Goal: Transaction & Acquisition: Purchase product/service

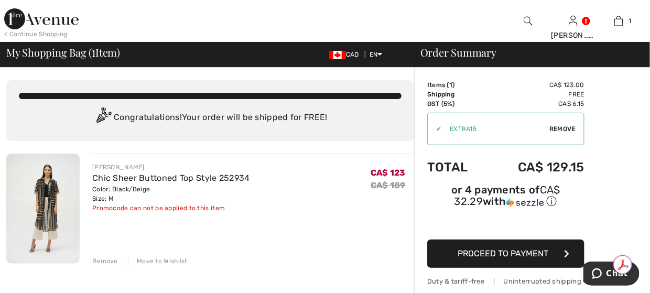
click at [23, 18] on img at bounding box center [41, 18] width 74 height 21
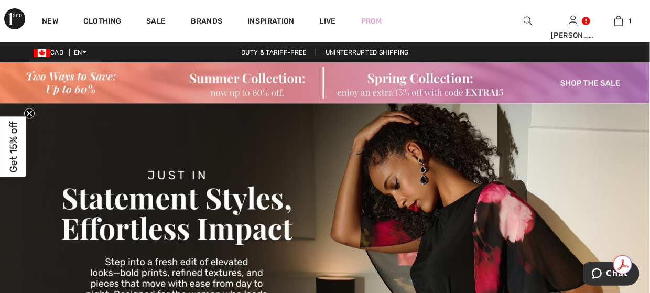
click at [412, 84] on img at bounding box center [325, 82] width 650 height 41
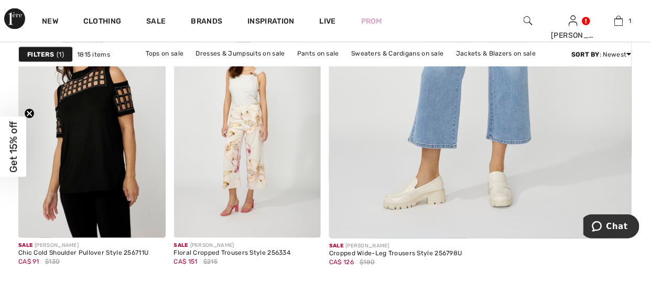
scroll to position [511, 0]
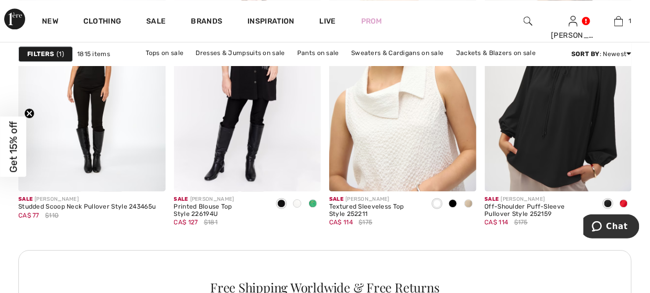
scroll to position [1991, 0]
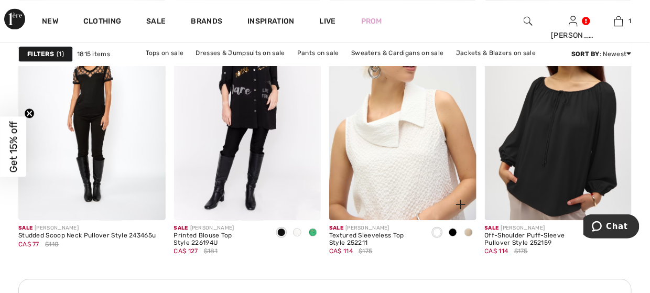
click at [392, 155] on img at bounding box center [402, 109] width 147 height 221
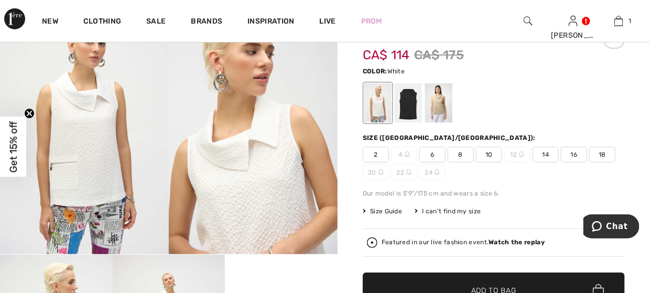
scroll to position [105, 0]
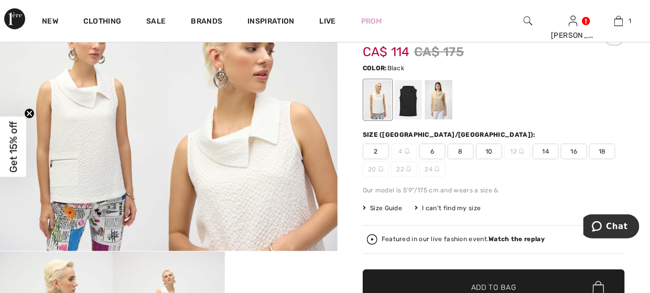
click at [409, 107] on div at bounding box center [408, 99] width 27 height 39
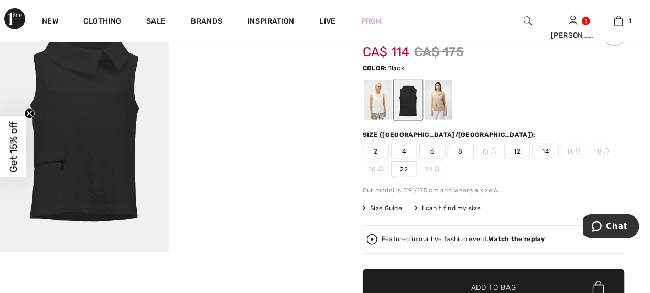
click at [463, 148] on span "8" at bounding box center [460, 152] width 26 height 16
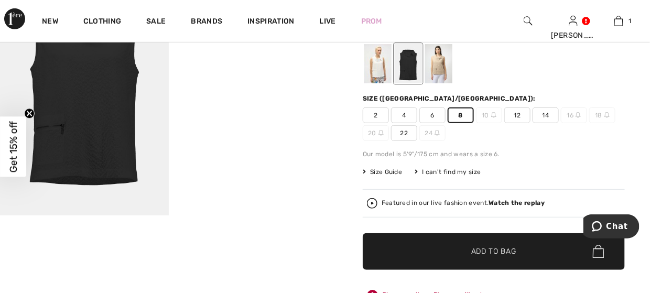
scroll to position [157, 0]
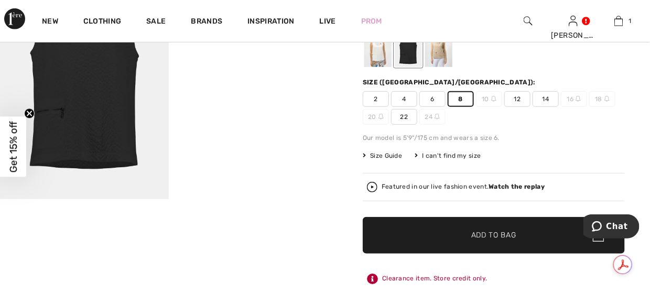
click at [500, 235] on span "Add to Bag" at bounding box center [493, 234] width 45 height 11
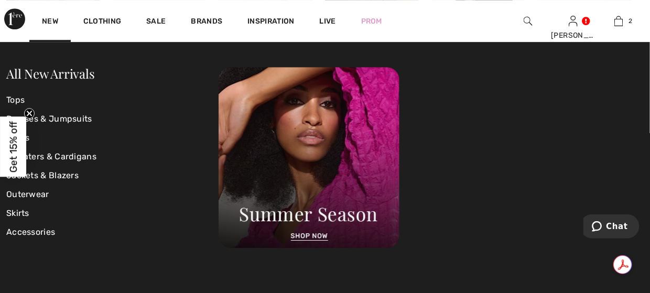
scroll to position [995, 0]
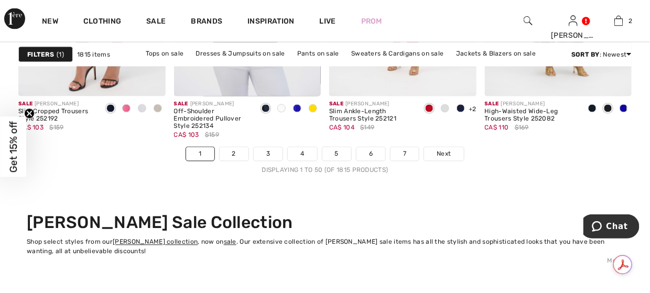
scroll to position [4296, 0]
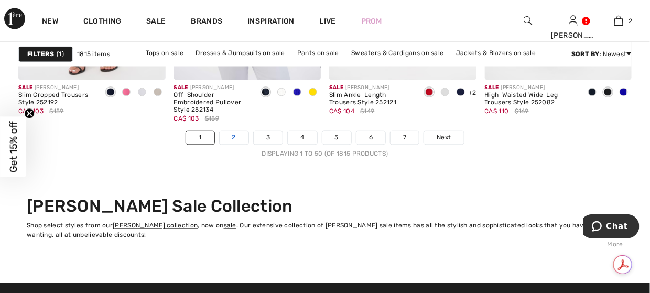
click at [227, 137] on link "2" at bounding box center [234, 138] width 29 height 14
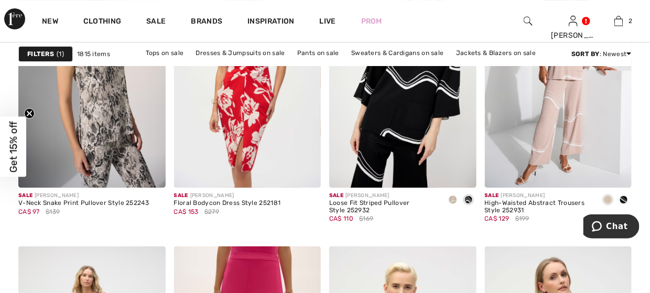
scroll to position [3615, 0]
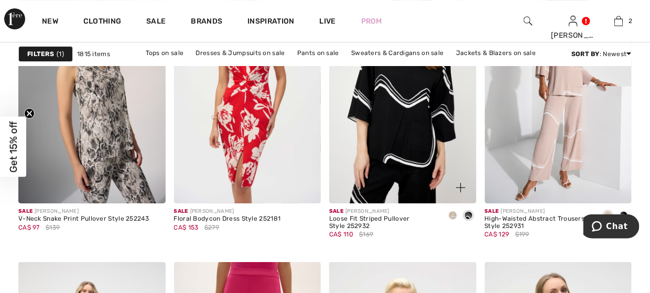
click at [399, 154] on img at bounding box center [402, 93] width 147 height 221
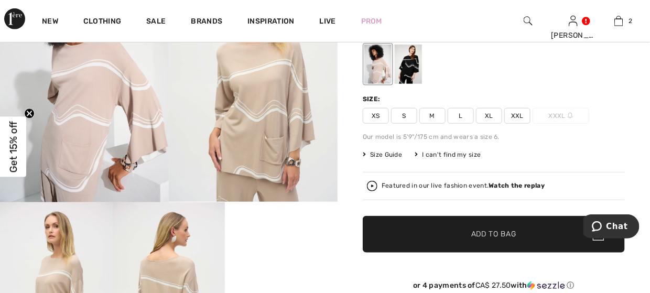
scroll to position [157, 0]
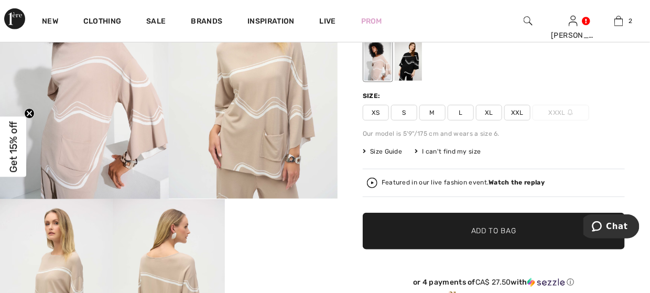
click at [416, 70] on div at bounding box center [408, 60] width 27 height 39
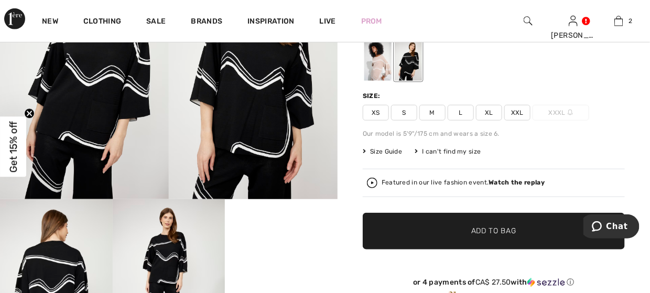
click at [431, 111] on span "M" at bounding box center [432, 113] width 26 height 16
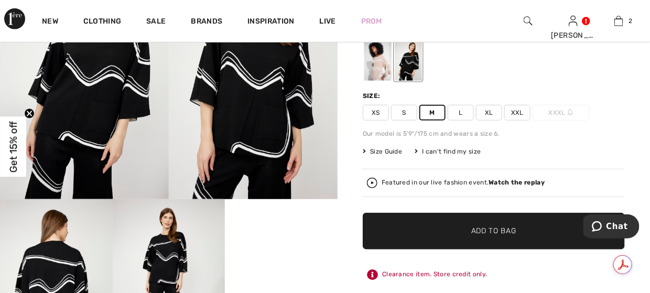
click at [495, 233] on span "Add to Bag" at bounding box center [493, 230] width 45 height 11
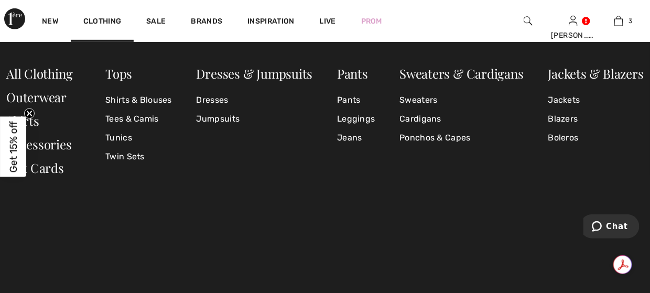
scroll to position [113, 0]
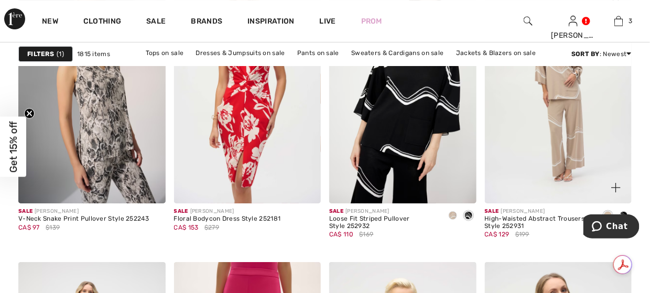
click at [588, 158] on img at bounding box center [558, 93] width 147 height 221
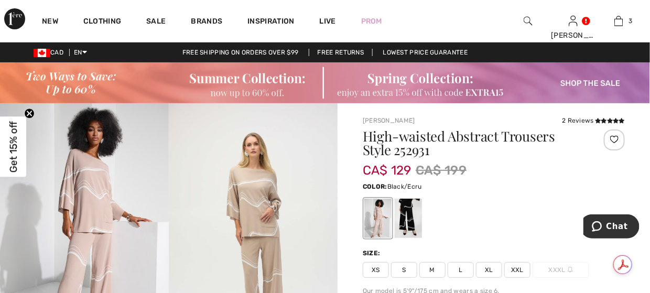
click at [412, 207] on div at bounding box center [408, 218] width 27 height 39
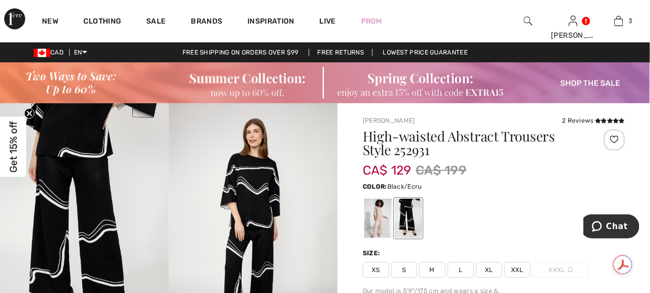
click at [435, 269] on span "M" at bounding box center [432, 270] width 26 height 16
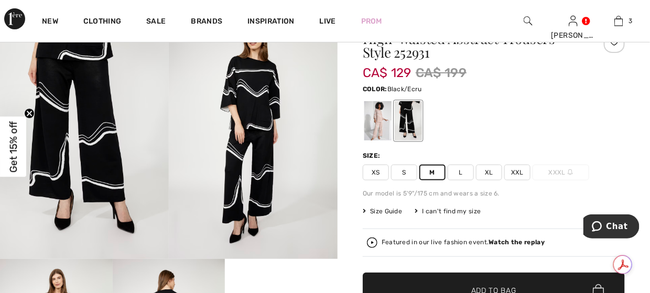
scroll to position [105, 0]
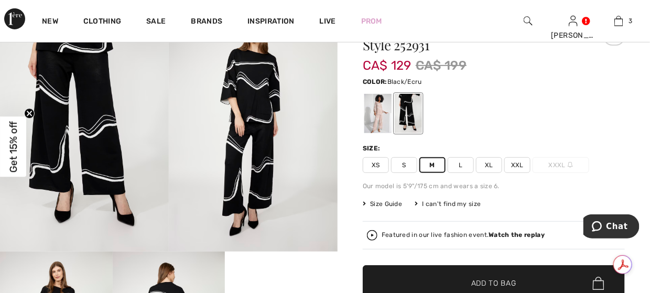
click at [476, 279] on span "Add to Bag" at bounding box center [493, 283] width 45 height 11
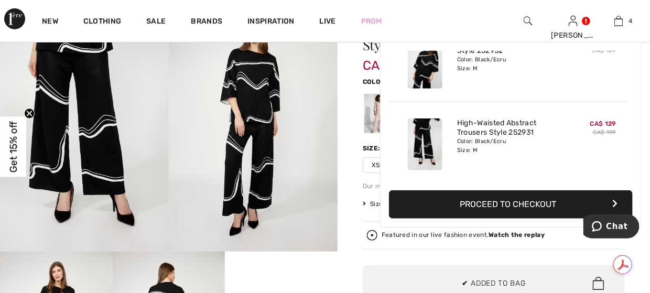
scroll to position [0, 0]
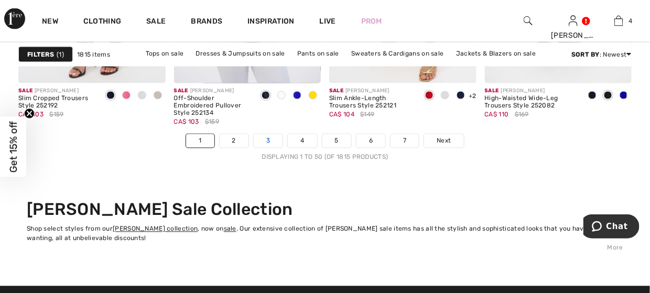
scroll to position [4296, 0]
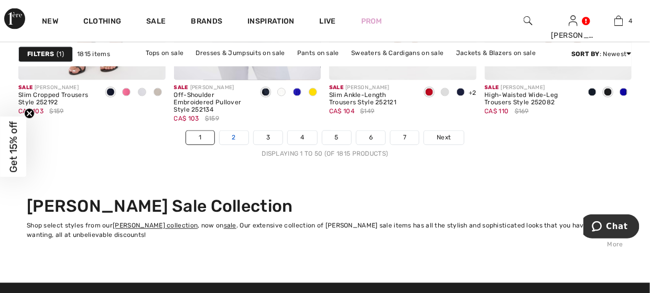
click at [246, 140] on link "2" at bounding box center [234, 138] width 29 height 14
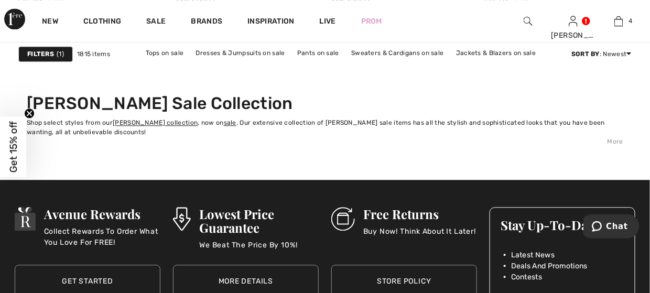
scroll to position [4349, 0]
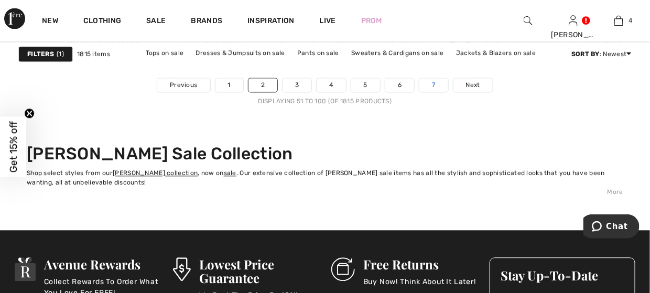
click at [441, 85] on link "7" at bounding box center [433, 86] width 28 height 14
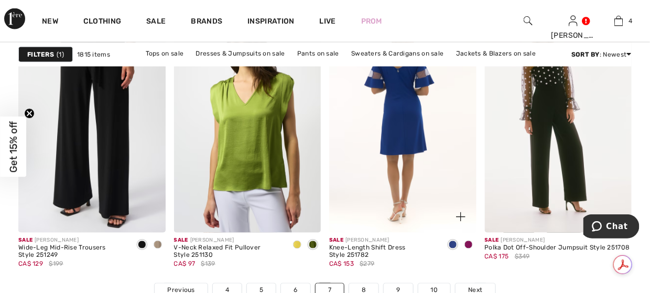
scroll to position [4244, 0]
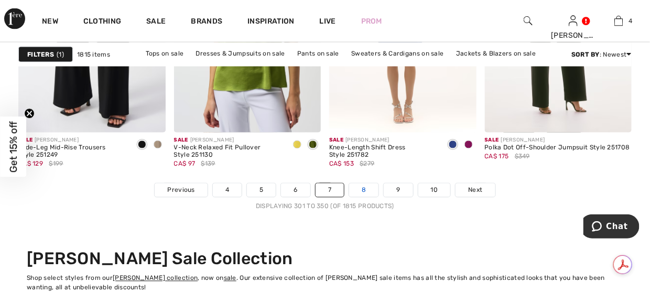
click at [370, 190] on link "8" at bounding box center [363, 190] width 29 height 14
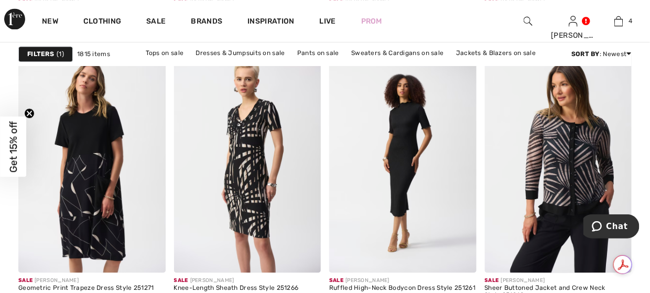
scroll to position [1939, 0]
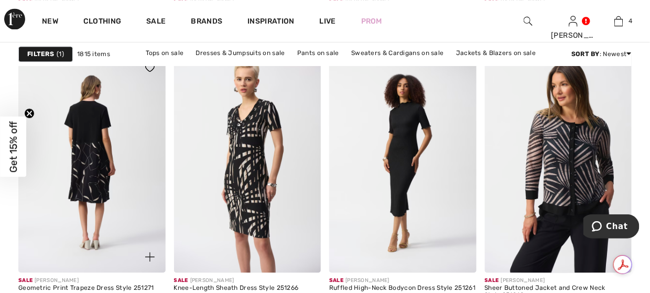
click at [107, 209] on img at bounding box center [91, 162] width 147 height 221
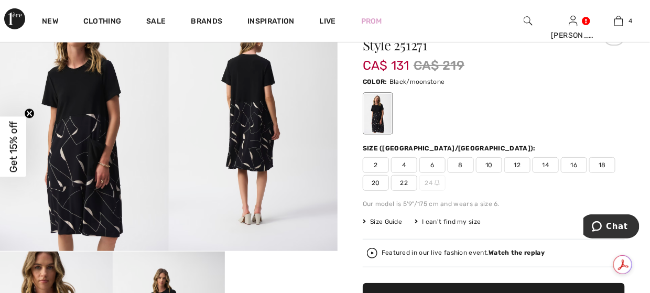
click at [462, 164] on span "8" at bounding box center [460, 165] width 26 height 16
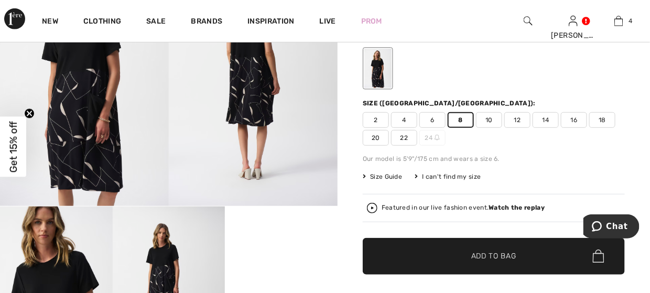
scroll to position [210, 0]
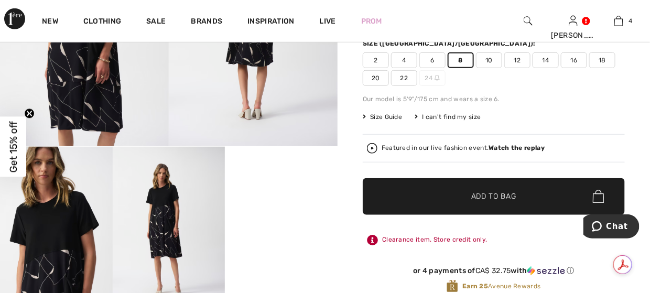
click at [466, 199] on span "✔ Added to Bag" at bounding box center [478, 196] width 64 height 11
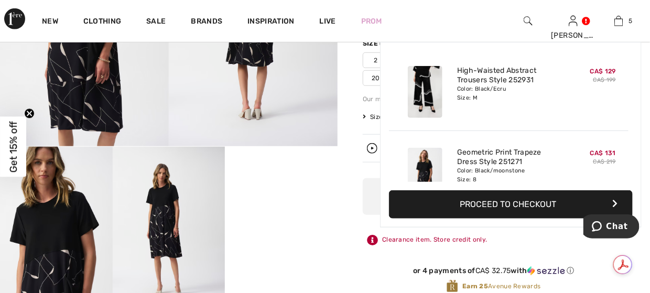
scroll to position [0, 0]
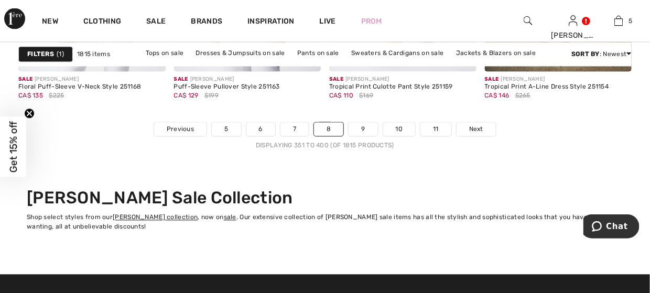
scroll to position [4296, 0]
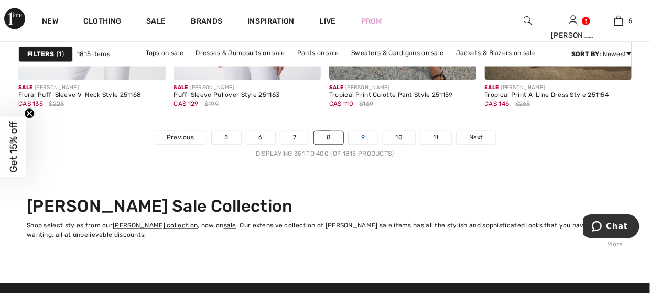
click at [363, 140] on link "9" at bounding box center [362, 138] width 29 height 14
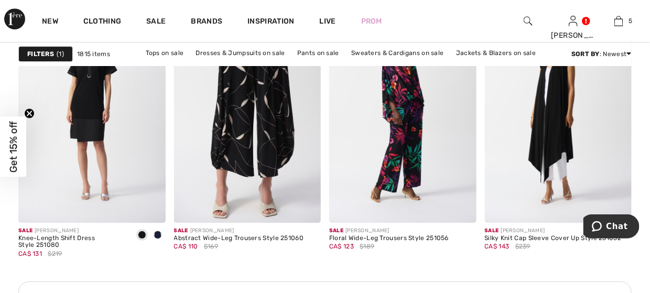
scroll to position [1048, 0]
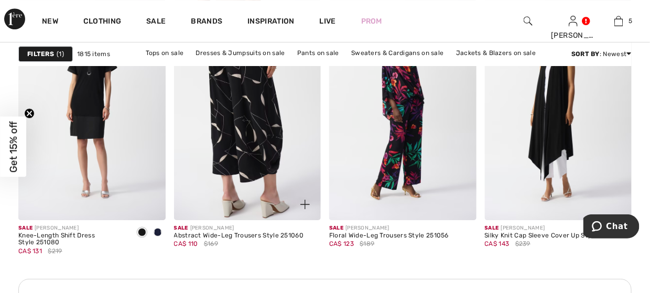
click at [214, 149] on img at bounding box center [247, 109] width 147 height 221
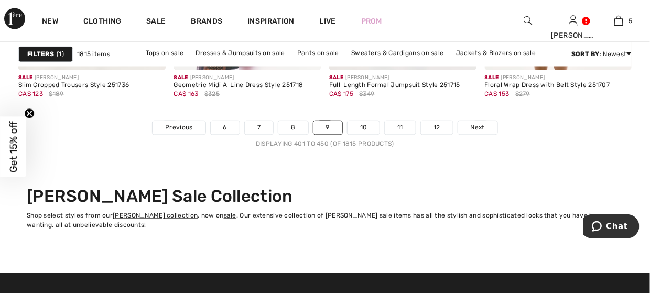
scroll to position [4244, 0]
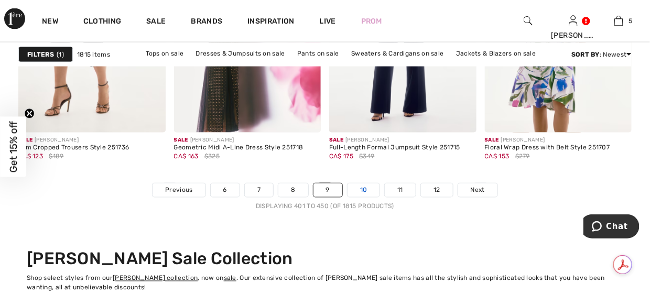
click at [367, 191] on link "10" at bounding box center [363, 190] width 32 height 14
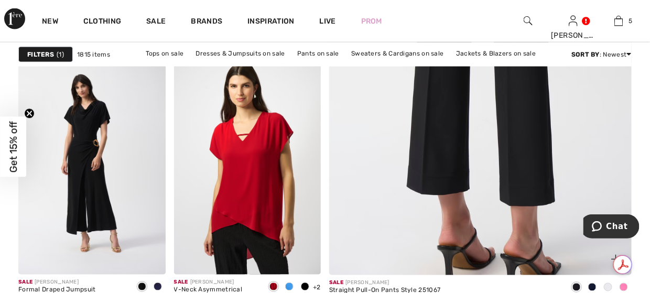
scroll to position [419, 0]
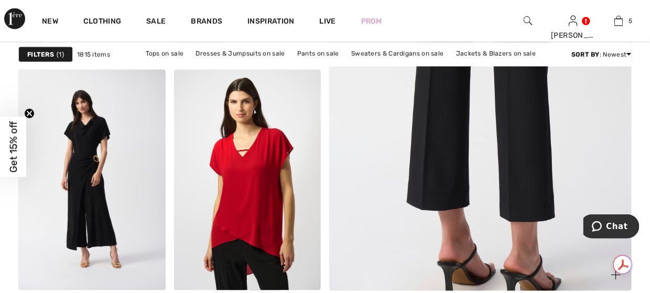
click at [432, 173] on img at bounding box center [480, 63] width 363 height 544
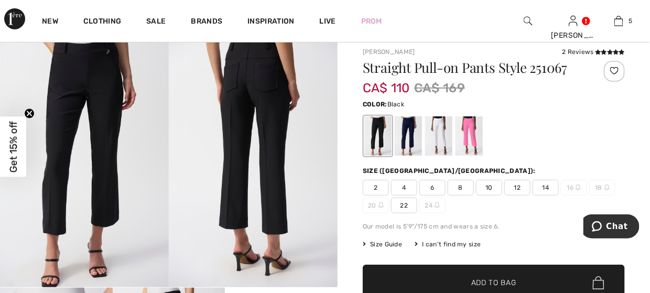
scroll to position [52, 0]
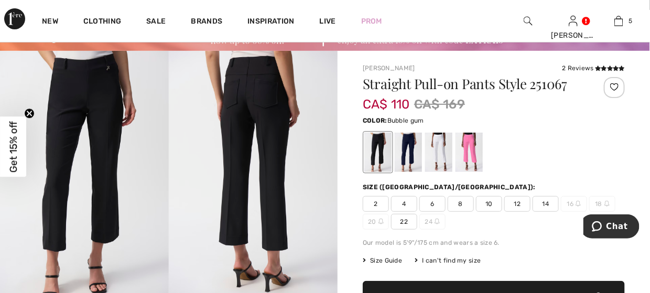
click at [463, 147] on div at bounding box center [468, 152] width 27 height 39
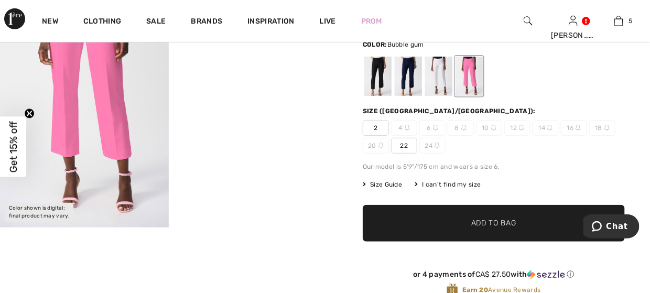
scroll to position [105, 0]
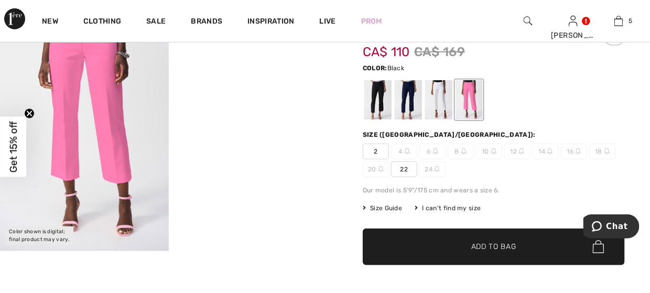
click at [376, 105] on div at bounding box center [377, 99] width 27 height 39
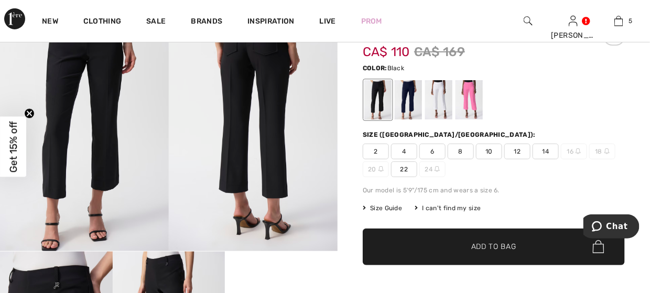
click at [461, 151] on span "8" at bounding box center [460, 152] width 26 height 16
click at [498, 242] on span "Add to Bag" at bounding box center [493, 246] width 45 height 11
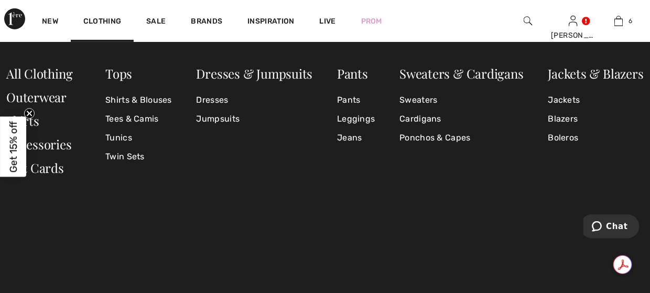
scroll to position [0, 0]
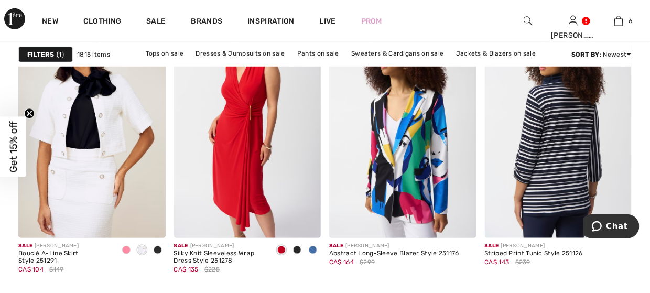
scroll to position [1362, 0]
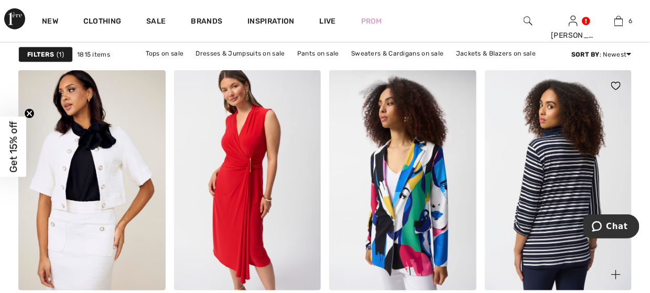
click at [551, 154] on img at bounding box center [558, 180] width 147 height 221
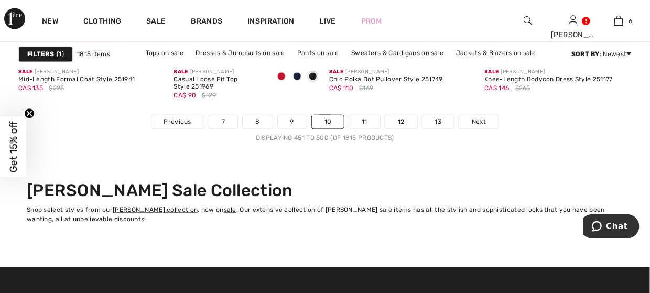
scroll to position [4349, 0]
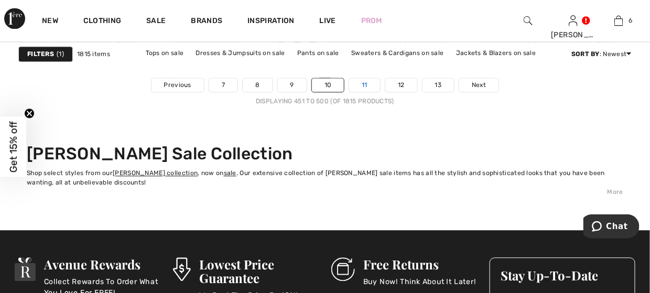
click at [356, 82] on link "11" at bounding box center [364, 86] width 31 height 14
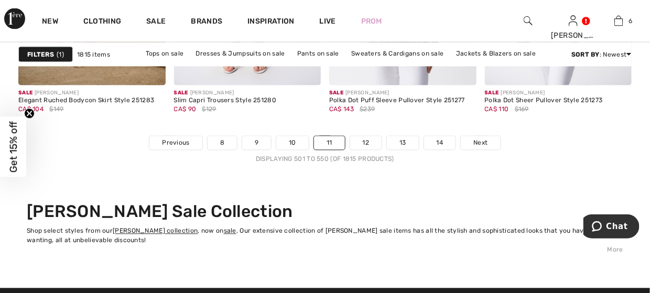
scroll to position [4296, 0]
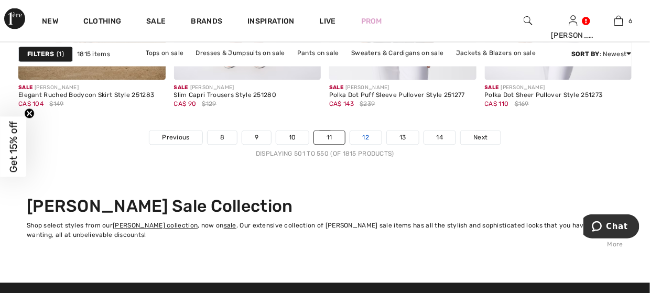
click at [369, 140] on link "12" at bounding box center [366, 138] width 32 height 14
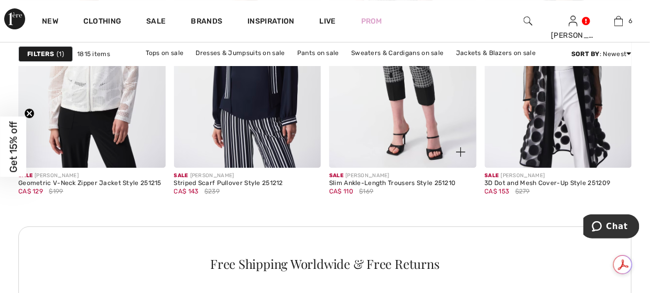
scroll to position [995, 0]
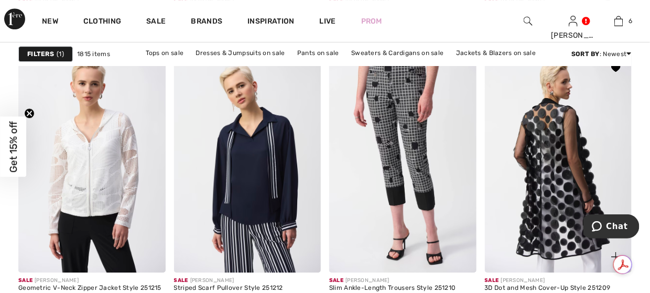
click at [544, 203] on img at bounding box center [558, 162] width 147 height 221
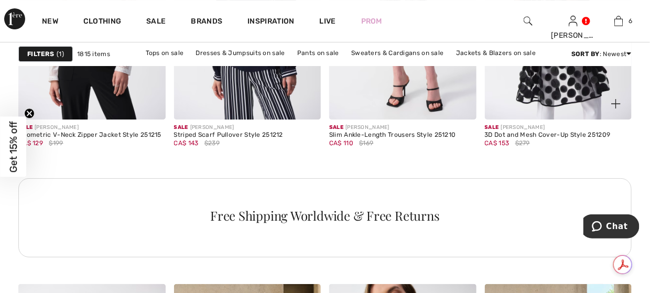
scroll to position [1153, 0]
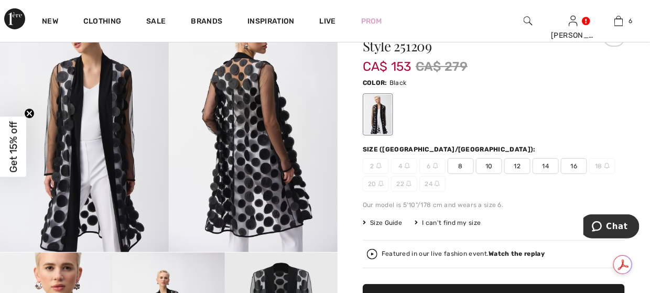
click at [458, 163] on span "8" at bounding box center [460, 166] width 26 height 16
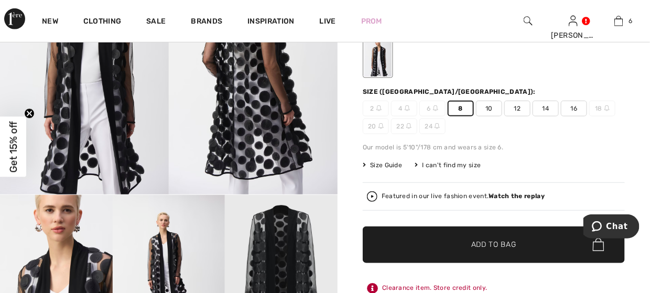
scroll to position [261, 0]
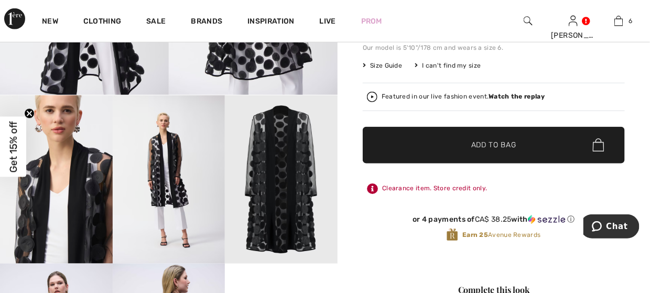
click at [457, 140] on span "✔ Added to Bag" at bounding box center [478, 144] width 64 height 11
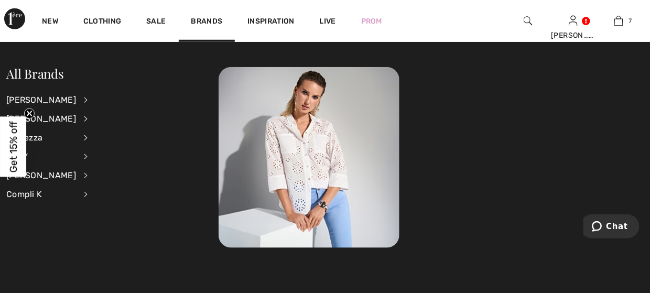
scroll to position [440, 0]
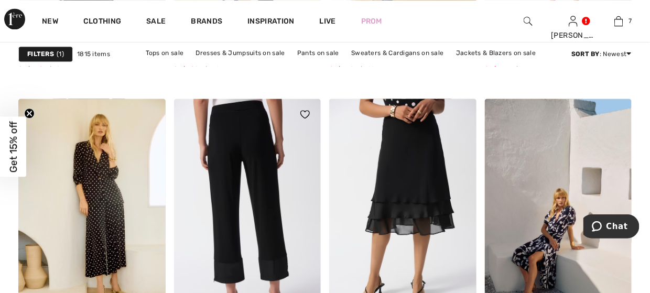
scroll to position [3144, 0]
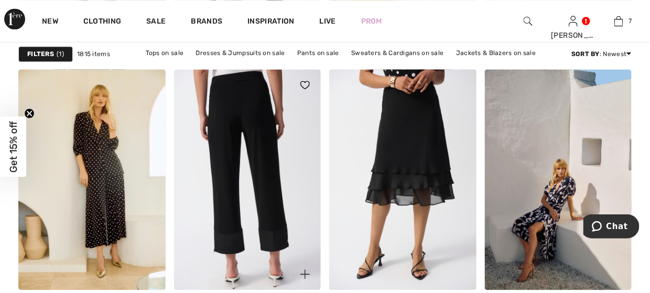
click at [267, 168] on img at bounding box center [247, 179] width 147 height 221
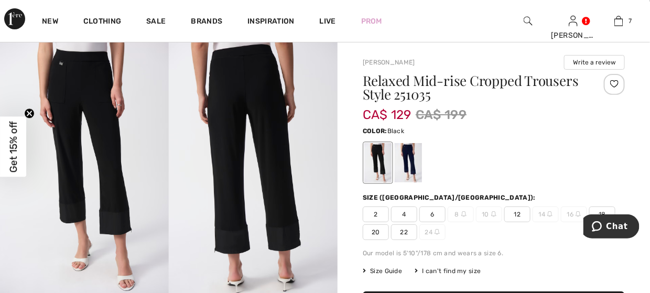
scroll to position [52, 0]
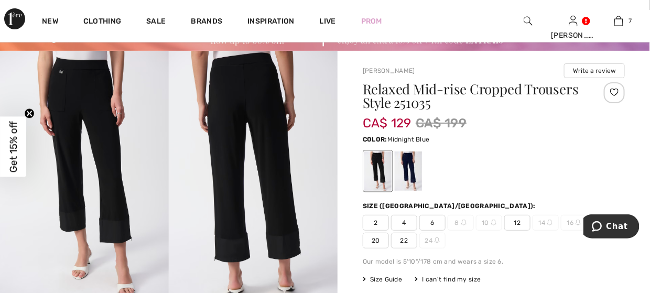
click at [411, 172] on div at bounding box center [408, 170] width 27 height 39
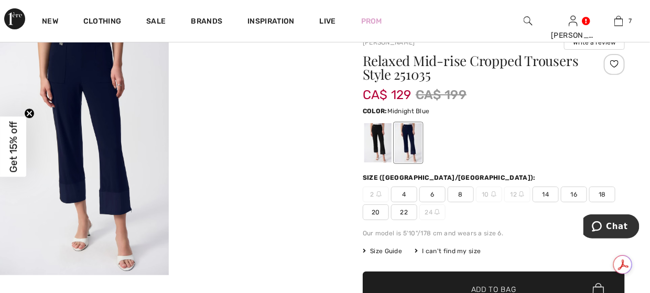
scroll to position [105, 0]
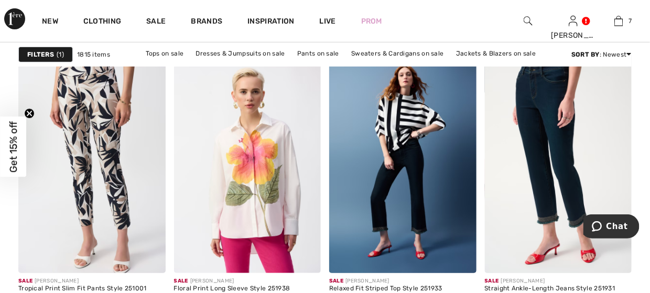
scroll to position [3877, 0]
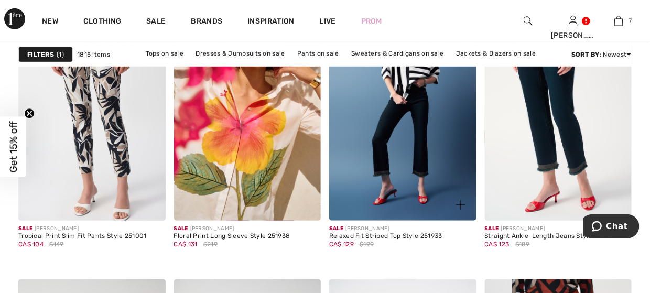
click at [410, 101] on img at bounding box center [402, 110] width 147 height 221
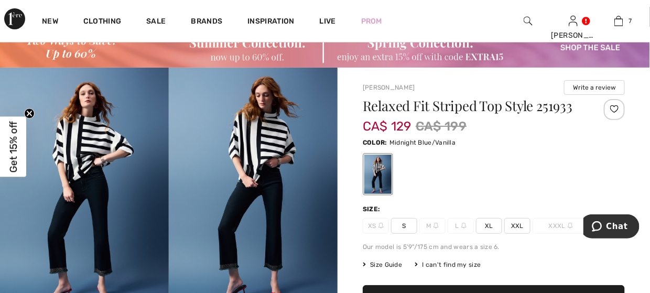
scroll to position [52, 0]
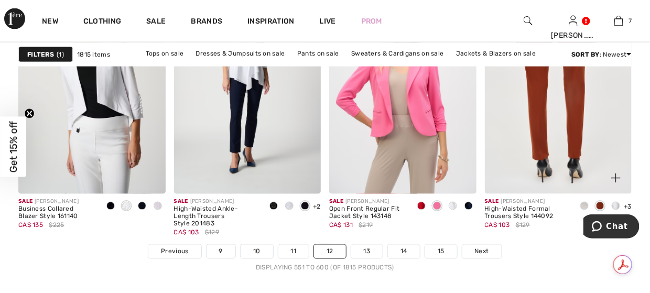
scroll to position [4191, 0]
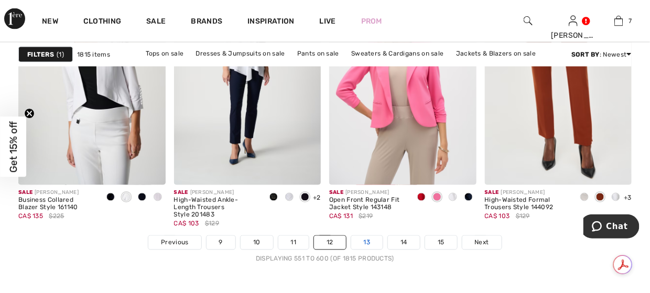
click at [371, 239] on link "13" at bounding box center [367, 243] width 32 height 14
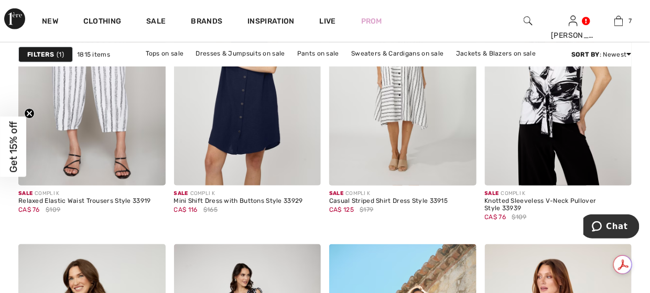
scroll to position [1362, 0]
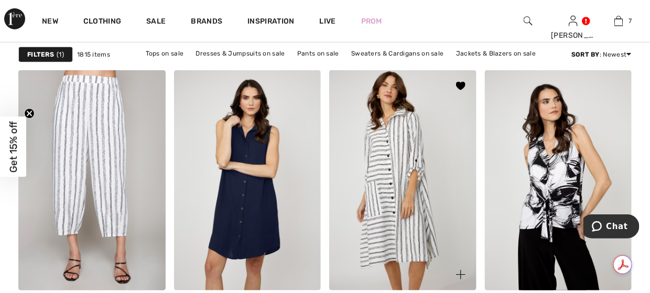
click at [385, 189] on img at bounding box center [402, 180] width 147 height 221
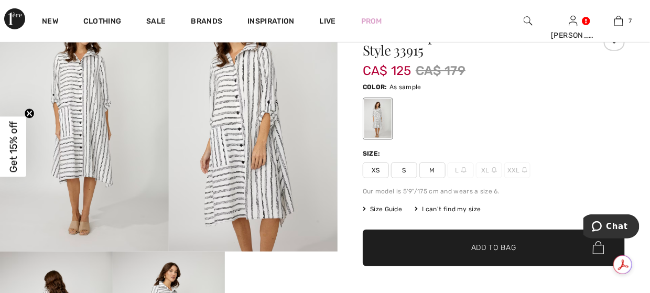
click at [433, 169] on span "M" at bounding box center [432, 170] width 26 height 16
click at [480, 253] on span "✔ Added to Bag Add to Bag" at bounding box center [494, 247] width 262 height 37
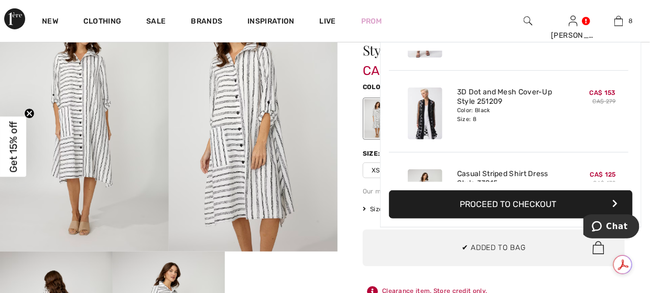
scroll to position [521, 0]
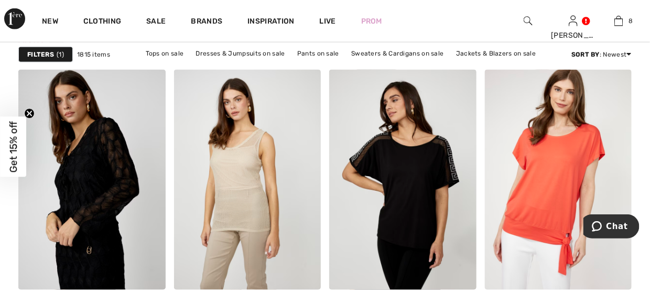
scroll to position [4296, 0]
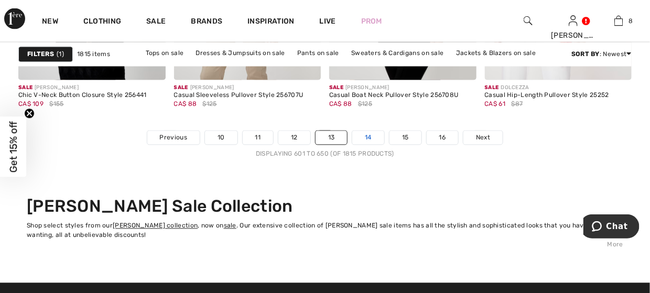
click at [358, 137] on link "14" at bounding box center [368, 138] width 32 height 14
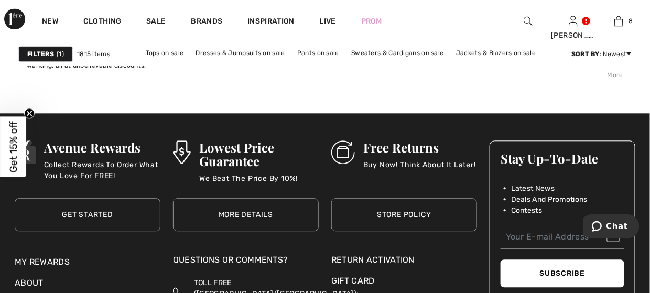
scroll to position [4349, 0]
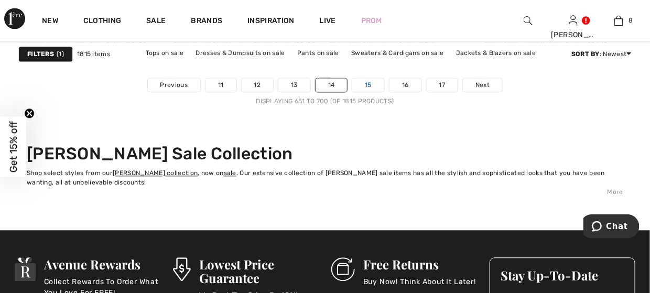
click at [366, 87] on link "15" at bounding box center [368, 86] width 32 height 14
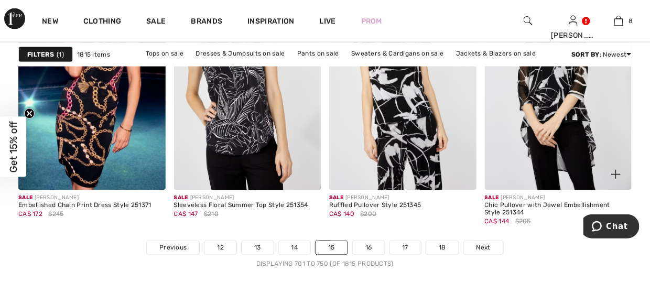
scroll to position [4244, 0]
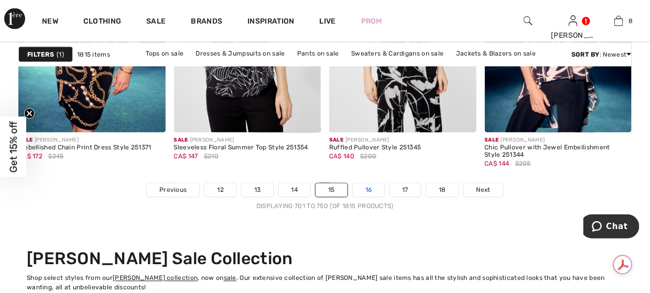
click at [372, 192] on link "16" at bounding box center [369, 190] width 32 height 14
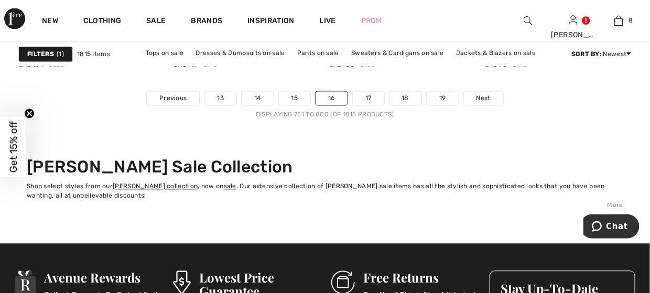
scroll to position [4453, 0]
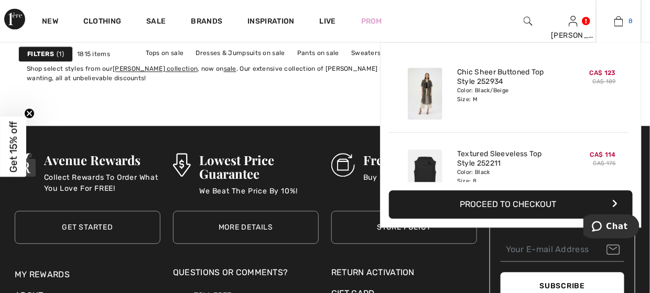
click at [619, 21] on img at bounding box center [618, 21] width 9 height 13
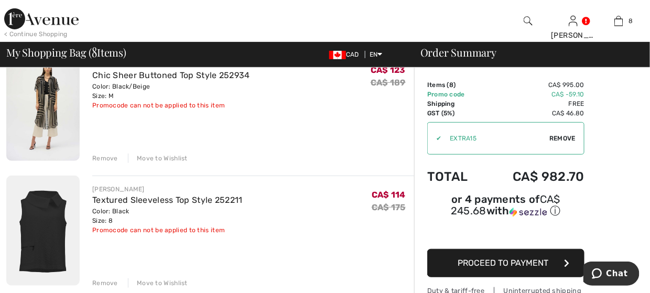
scroll to position [52, 0]
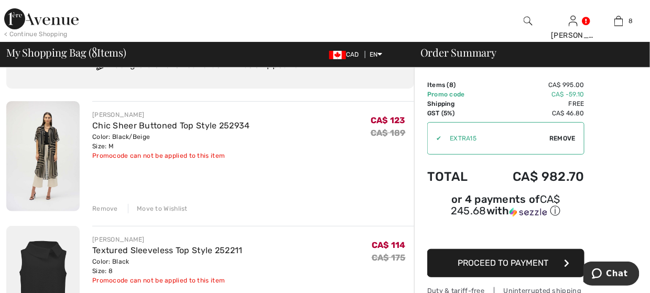
click at [13, 14] on img at bounding box center [41, 18] width 74 height 21
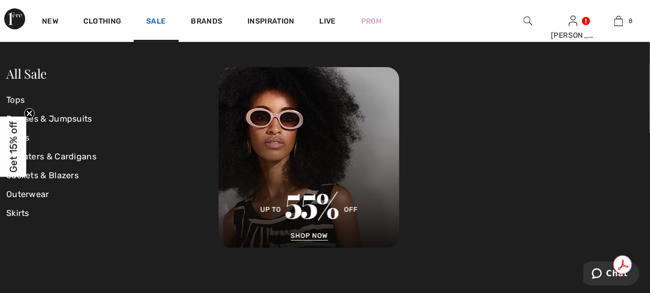
click at [161, 20] on link "Sale" at bounding box center [155, 22] width 19 height 11
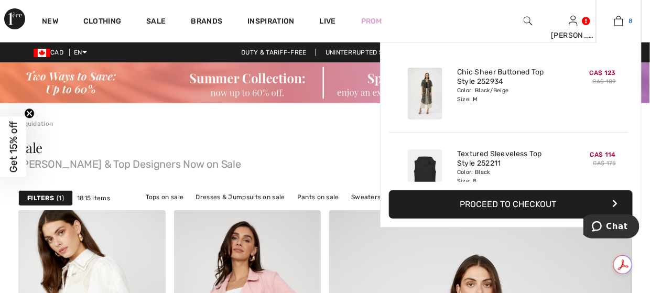
click at [623, 19] on link "8" at bounding box center [618, 21] width 45 height 13
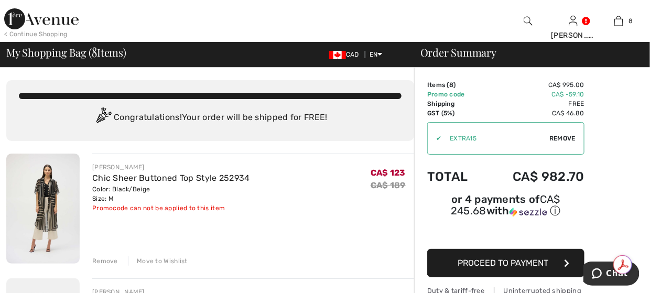
click at [559, 137] on span "Remove" at bounding box center [562, 138] width 26 height 9
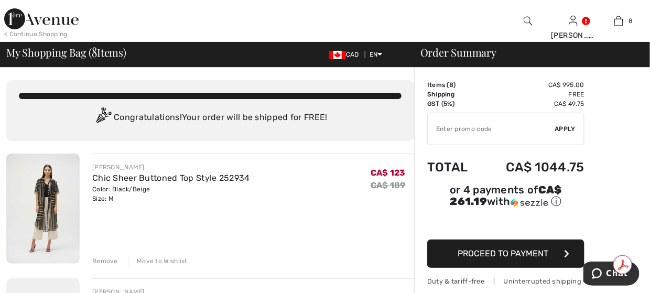
click at [463, 128] on input "TEXT" at bounding box center [491, 128] width 127 height 31
type input "EXTRA15"
click at [561, 124] on span "Apply" at bounding box center [565, 128] width 21 height 9
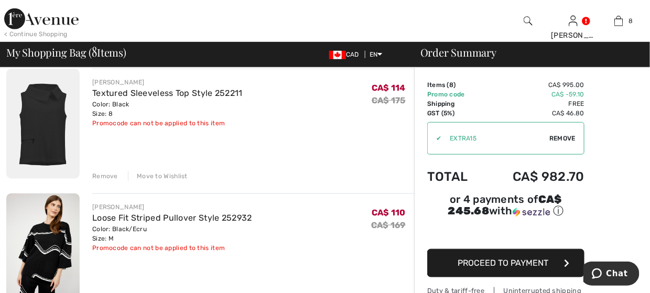
scroll to position [314, 0]
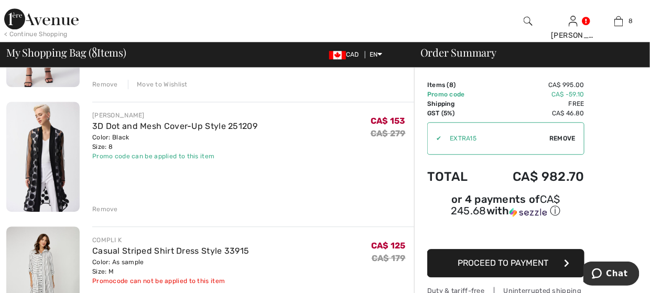
scroll to position [906, 0]
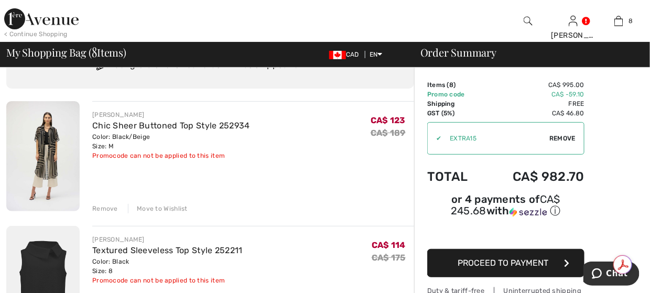
scroll to position [105, 0]
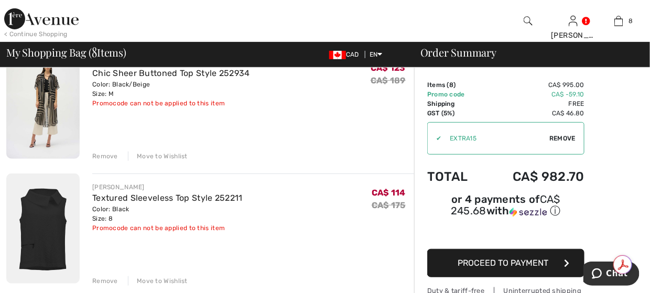
click at [162, 157] on div "Move to Wishlist" at bounding box center [158, 155] width 60 height 9
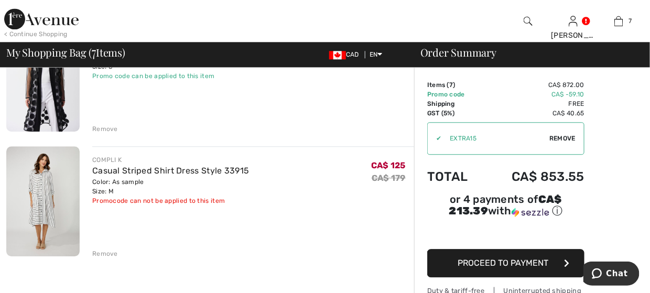
scroll to position [771, 0]
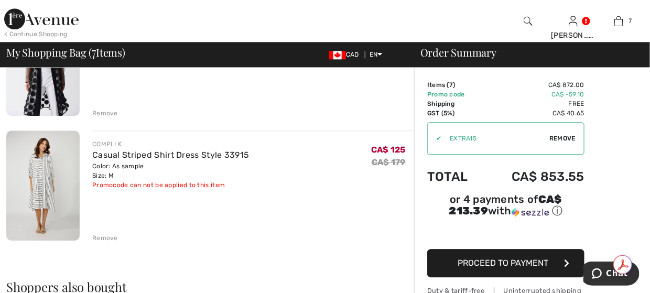
click at [103, 240] on div "Remove" at bounding box center [105, 237] width 26 height 9
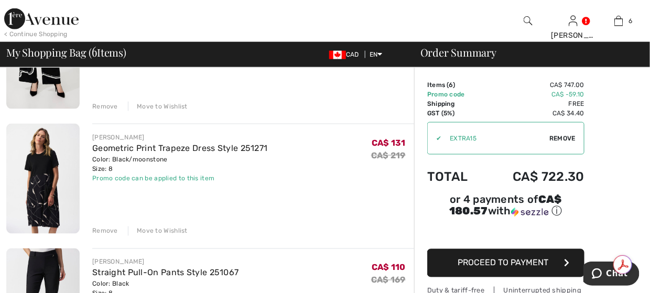
scroll to position [299, 0]
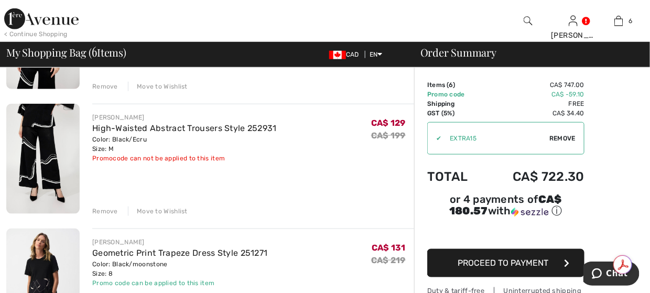
click at [158, 209] on div "Move to Wishlist" at bounding box center [158, 210] width 60 height 9
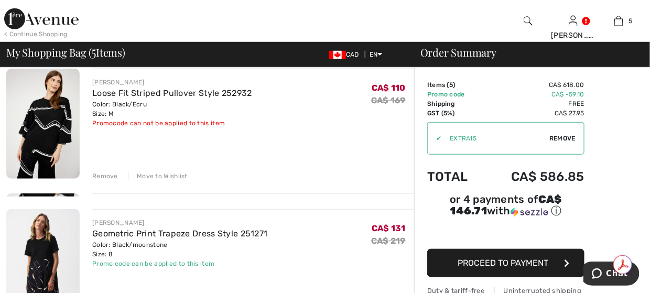
scroll to position [194, 0]
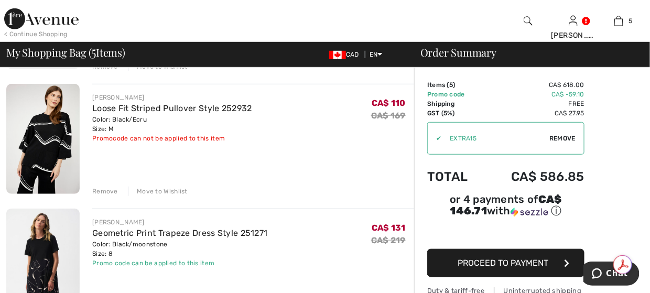
click at [157, 191] on div "Move to Wishlist" at bounding box center [158, 191] width 60 height 9
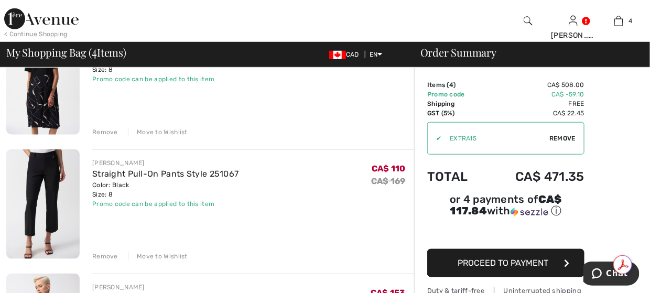
scroll to position [247, 0]
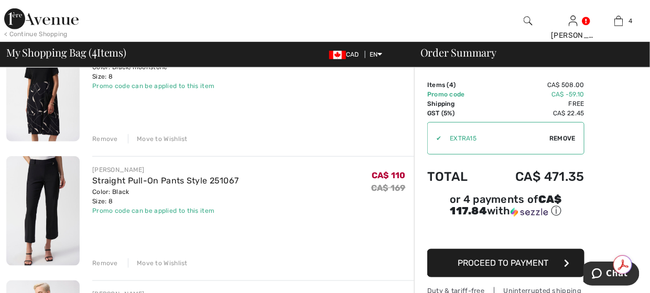
click at [154, 261] on div "Move to Wishlist" at bounding box center [158, 262] width 60 height 9
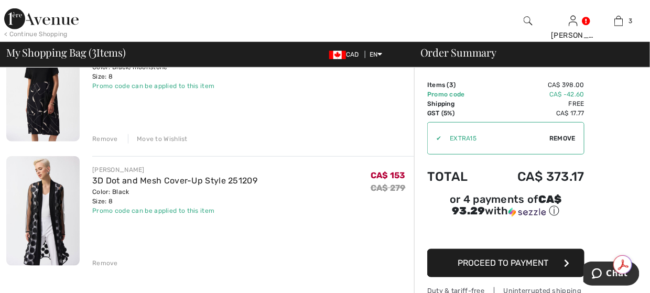
click at [163, 138] on div "Move to Wishlist" at bounding box center [158, 138] width 60 height 9
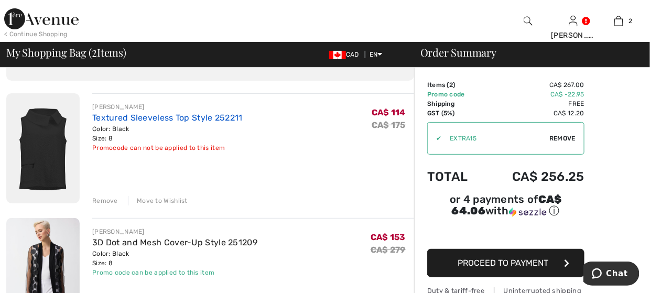
scroll to position [76, 0]
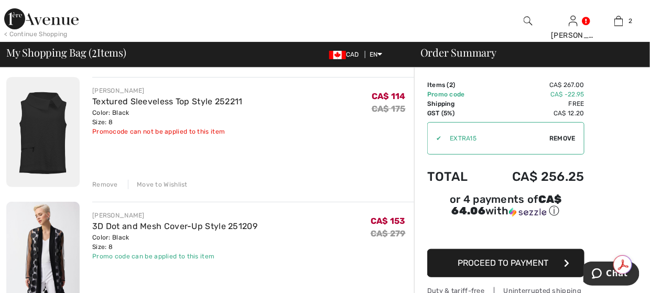
click at [153, 183] on div "Move to Wishlist" at bounding box center [158, 184] width 60 height 9
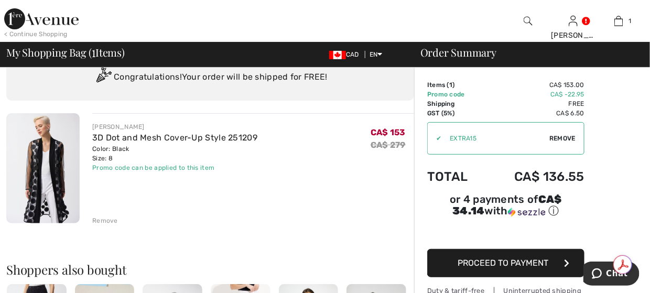
scroll to position [24, 0]
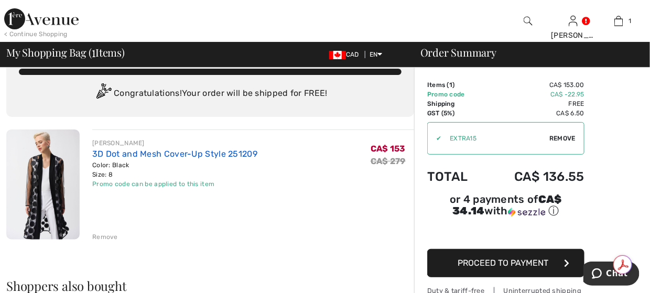
click at [147, 152] on link "3D Dot and Mesh Cover-Up Style 251209" at bounding box center [174, 154] width 165 height 10
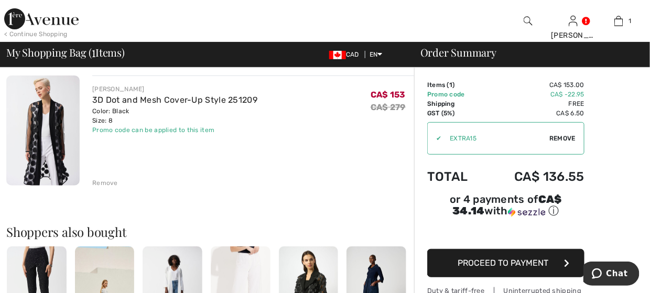
scroll to position [129, 0]
